Goal: Task Accomplishment & Management: Use online tool/utility

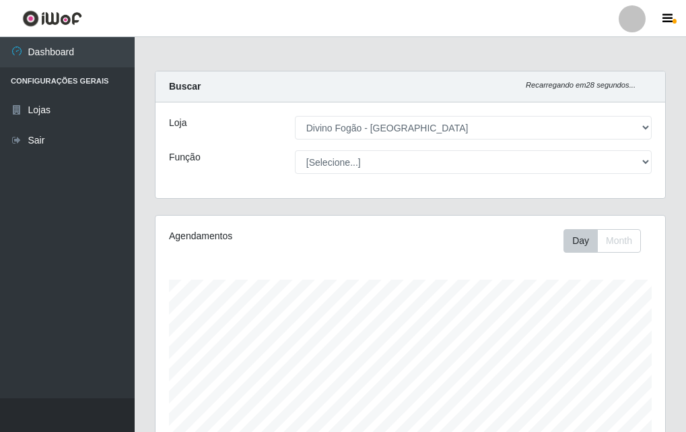
select select "499"
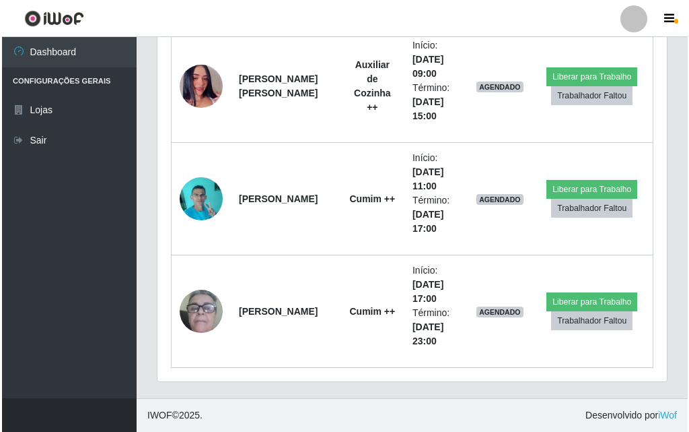
scroll to position [279, 510]
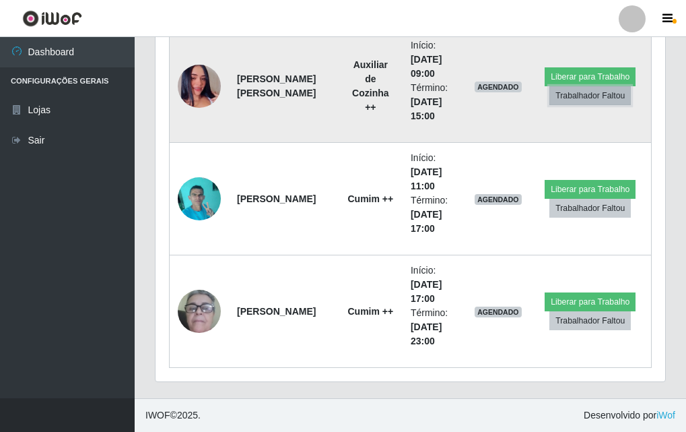
click at [591, 101] on button "Trabalhador Faltou" at bounding box center [589, 95] width 81 height 19
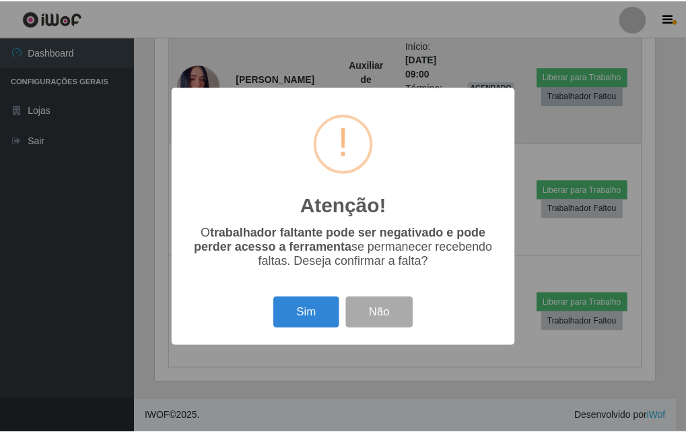
scroll to position [279, 503]
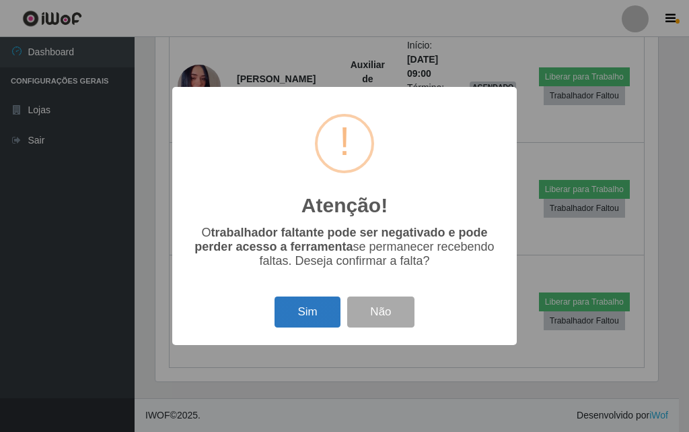
click at [302, 312] on button "Sim" at bounding box center [307, 312] width 65 height 32
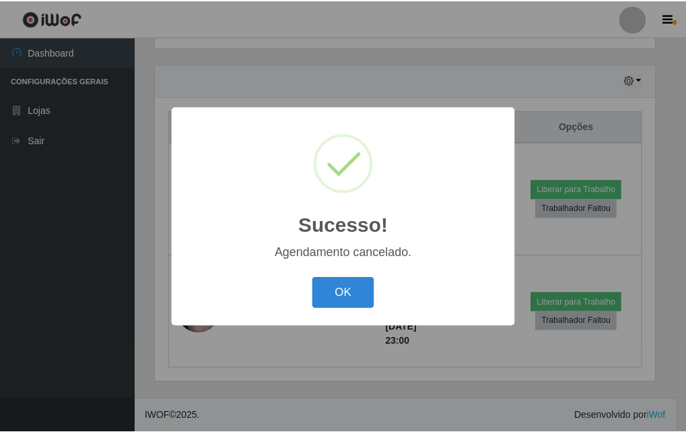
scroll to position [448, 0]
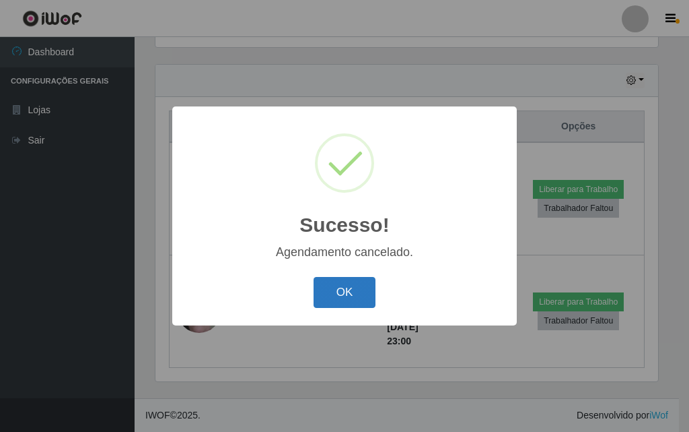
click at [347, 289] on button "OK" at bounding box center [345, 293] width 63 height 32
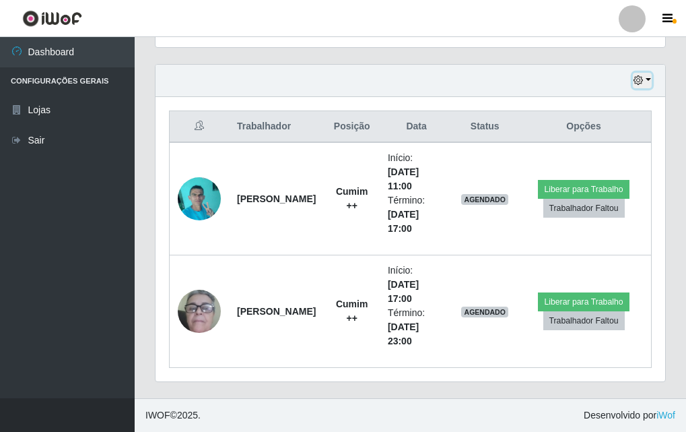
click at [650, 76] on button "button" at bounding box center [642, 80] width 19 height 15
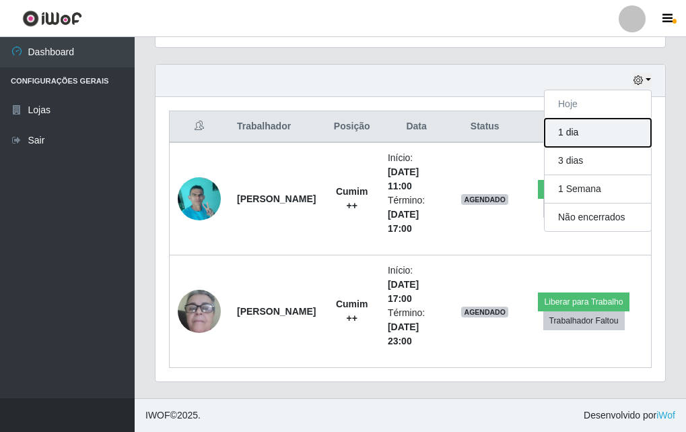
click at [604, 142] on button "1 dia" at bounding box center [598, 132] width 106 height 28
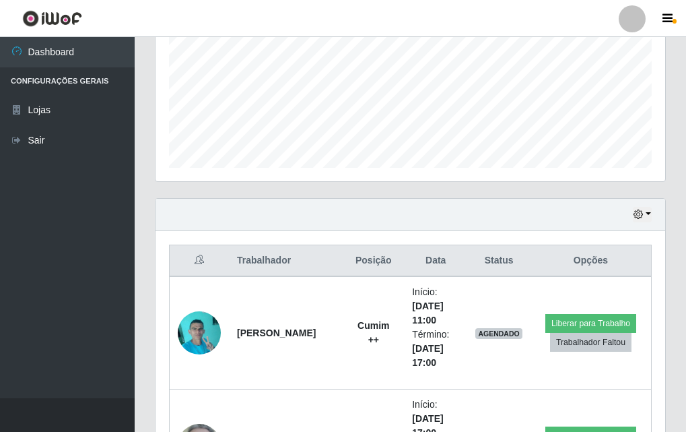
scroll to position [381, 0]
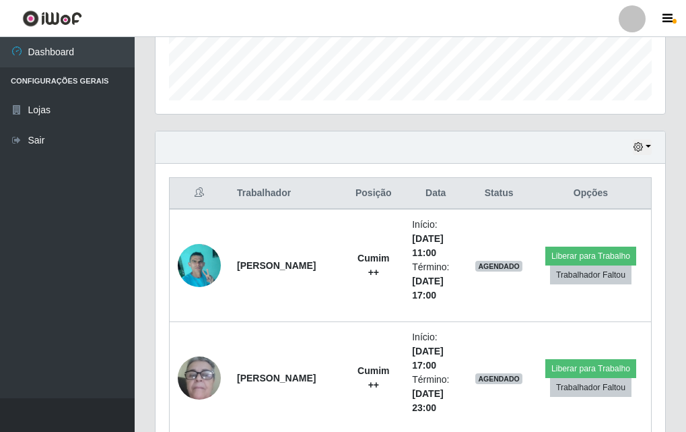
click at [652, 144] on div "Hoje 1 dia 3 dias 1 Semana Não encerrados" at bounding box center [411, 147] width 510 height 32
click at [650, 149] on button "button" at bounding box center [642, 146] width 19 height 15
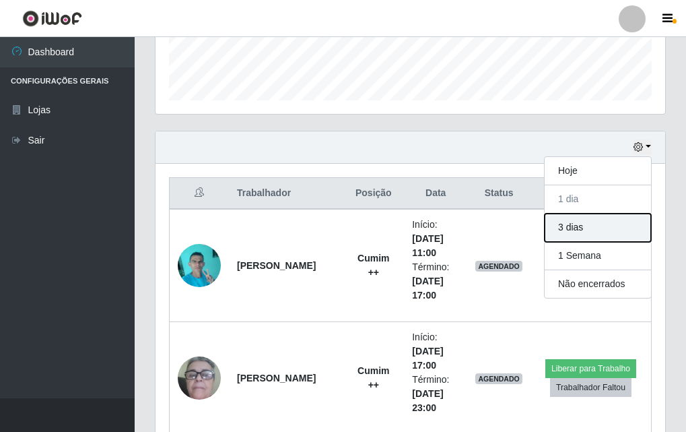
click at [599, 228] on button "3 dias" at bounding box center [598, 227] width 106 height 28
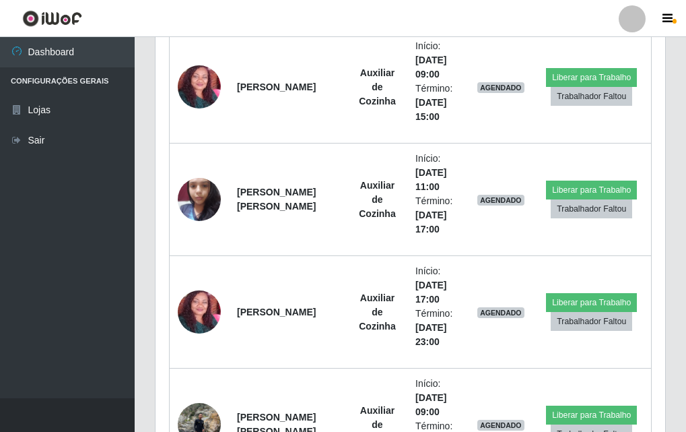
scroll to position [1054, 0]
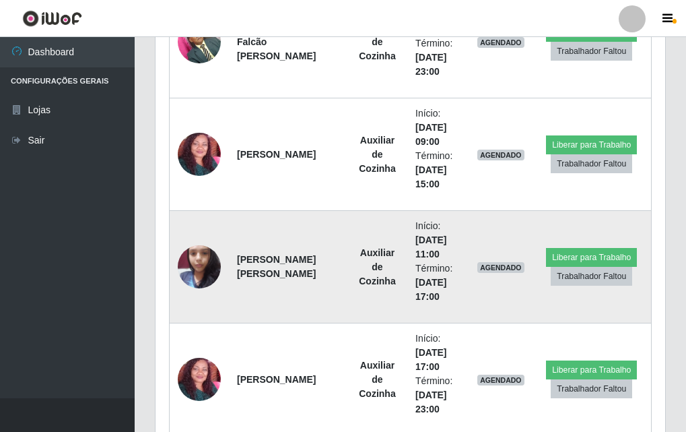
click at [216, 277] on img at bounding box center [199, 266] width 43 height 57
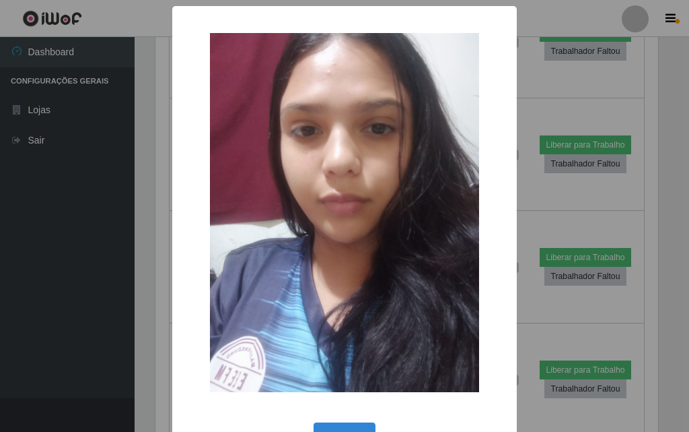
click at [126, 291] on div "× OK Cancel" at bounding box center [344, 216] width 689 height 432
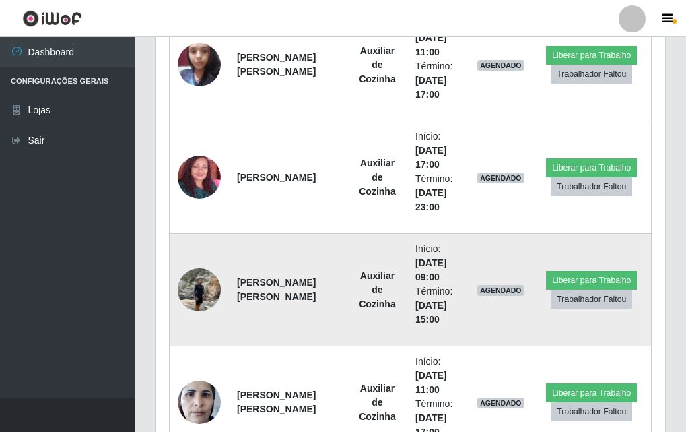
scroll to position [1324, 0]
